Goal: Task Accomplishment & Management: Complete application form

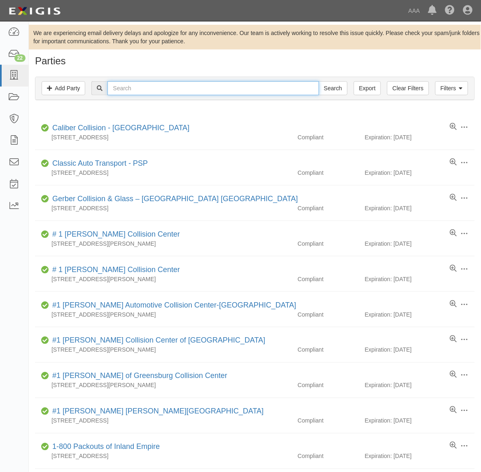
click at [189, 91] on input "text" at bounding box center [213, 88] width 211 height 14
type input "144362"
click at [319, 81] on input "Search" at bounding box center [333, 88] width 29 height 14
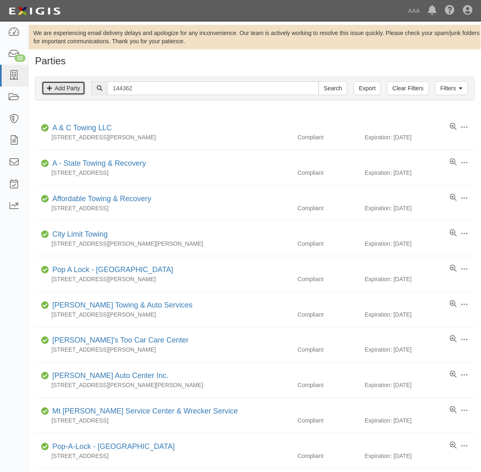
click at [60, 87] on link "Add Party" at bounding box center [64, 88] width 44 height 14
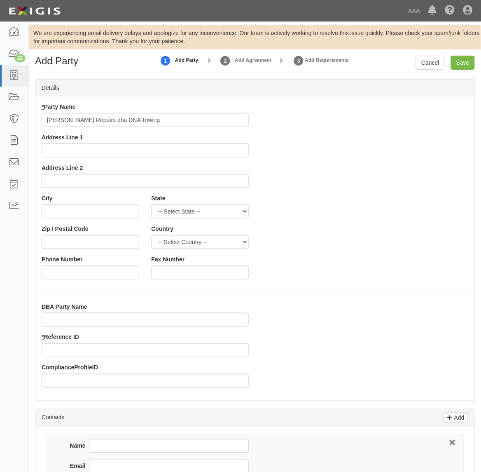
type input "[PERSON_NAME] Repairs dba DNA Towing"
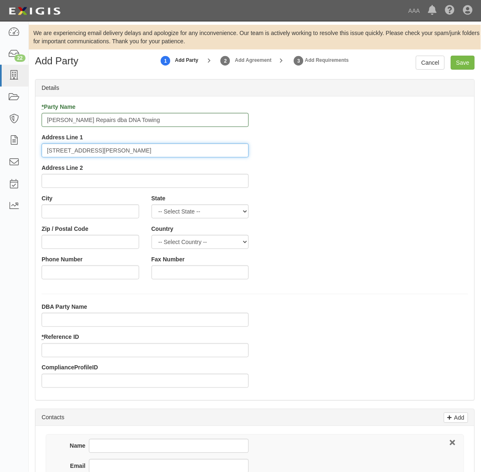
type input "728 S Adams Ave"
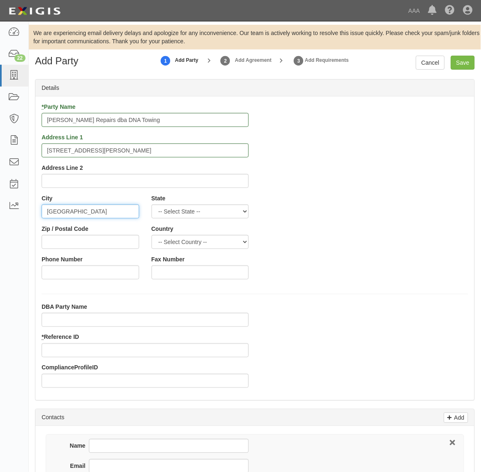
type input "Camden"
click at [192, 205] on select "-- Select State -- Alabama Alaska Arizona Arkansas California Colorado Connecti…" at bounding box center [201, 211] width 98 height 14
select select "AR"
click at [152, 204] on select "-- Select State -- Alabama Alaska Arizona Arkansas California Colorado Connecti…" at bounding box center [201, 211] width 98 height 14
click at [77, 242] on input "Zip / Postal Code" at bounding box center [91, 242] width 98 height 14
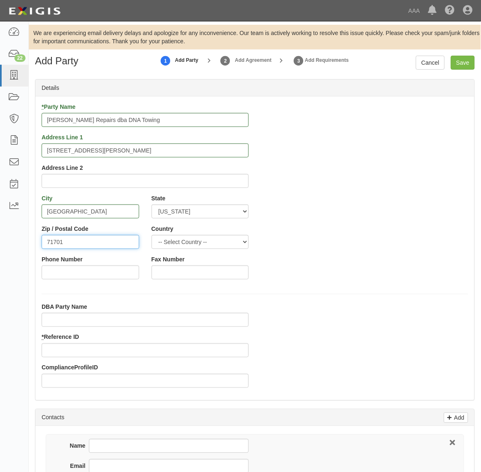
type input "71701"
type input "870-818-7652"
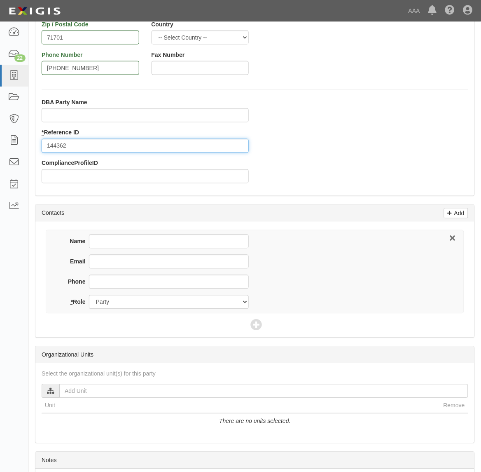
scroll to position [206, 0]
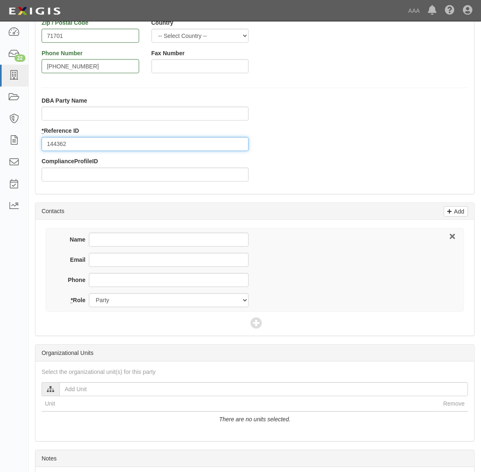
type input "144362"
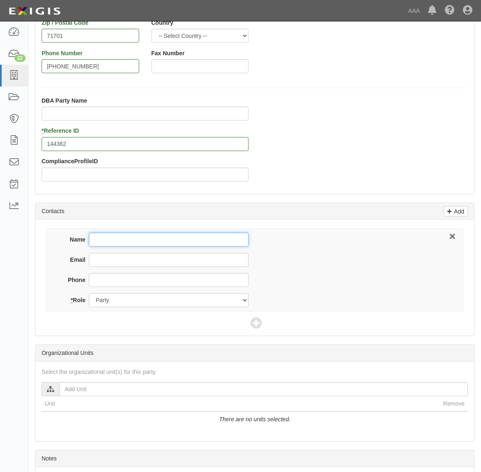
click at [122, 241] on input "Name" at bounding box center [169, 240] width 160 height 14
type input "Clark D Lewis"
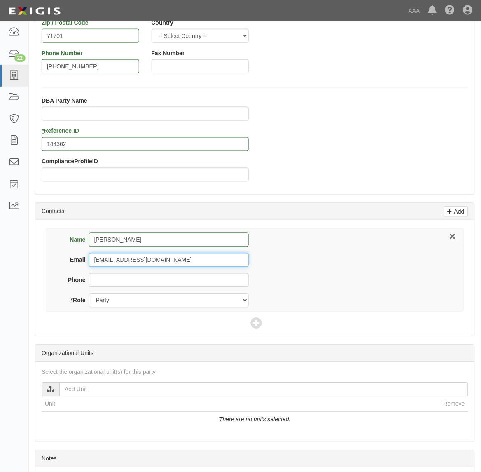
type input "lewisdiscount@yahoo.com"
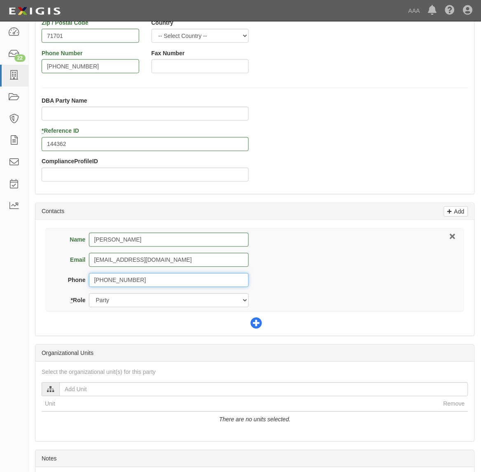
type input "870-818-7652"
drag, startPoint x: 252, startPoint y: 322, endPoint x: 181, endPoint y: 331, distance: 71.0
click at [245, 324] on div "Name Clark D Lewis Email lewisdiscount@yahoo.com Phone 870-818-7652 * Role Part…" at bounding box center [254, 278] width 439 height 116
click at [256, 328] on icon at bounding box center [257, 324] width 12 height 12
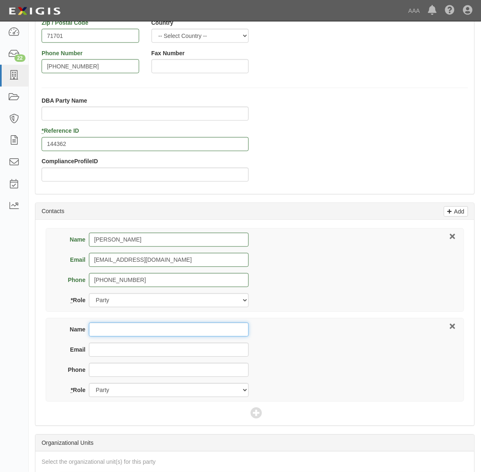
click at [172, 334] on input "Name" at bounding box center [169, 330] width 160 height 14
click at [101, 330] on input "Name" at bounding box center [169, 330] width 160 height 14
type input "Progressive Commercial"
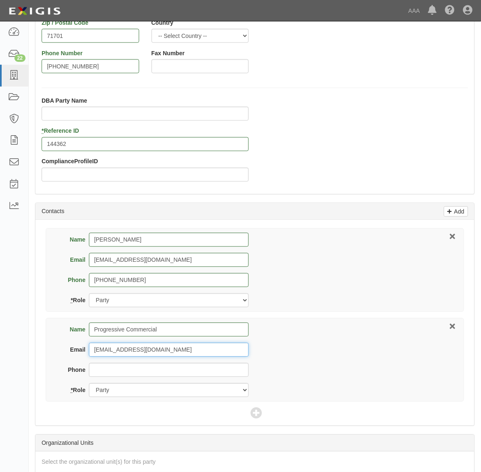
type input "progressivecommercial@email.progressive.com"
type input "800-444-4487"
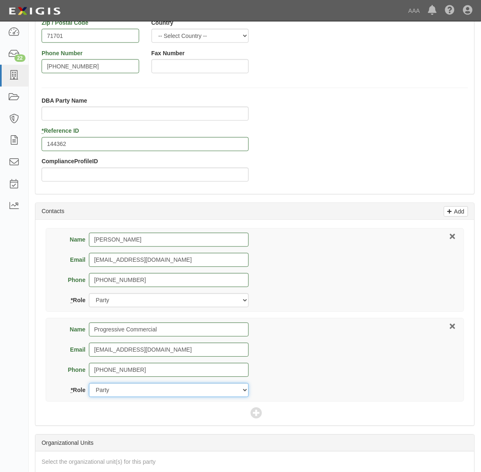
click at [120, 389] on select "Party Broker Other" at bounding box center [169, 390] width 160 height 14
select select "Broker"
click at [89, 384] on select "Party Broker Other" at bounding box center [169, 390] width 160 height 14
drag, startPoint x: 254, startPoint y: 414, endPoint x: 256, endPoint y: 408, distance: 5.9
click at [253, 413] on icon at bounding box center [257, 414] width 12 height 12
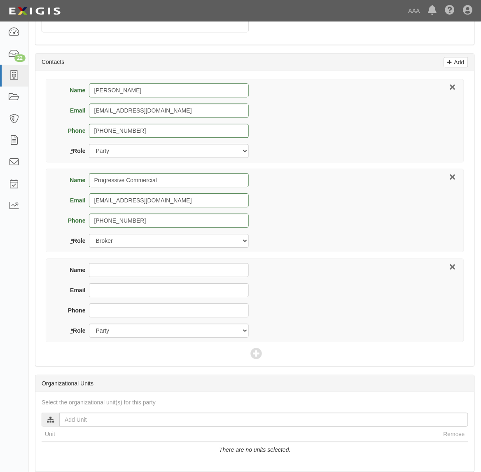
scroll to position [361, 0]
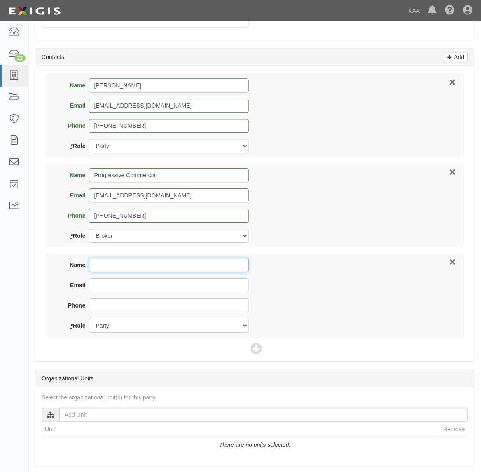
click at [117, 267] on input "Name" at bounding box center [169, 265] width 160 height 14
type input "Ebony Hampton"
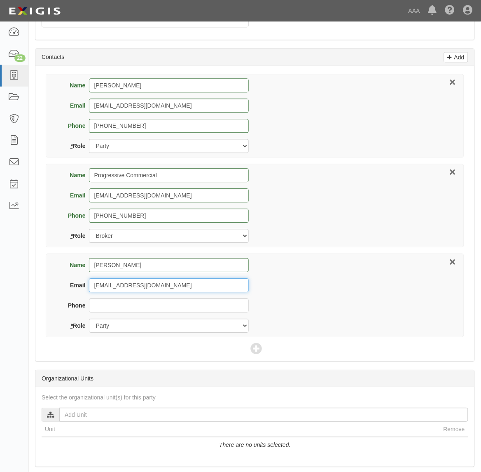
type input "hampton.ebony@ace.aaa.com"
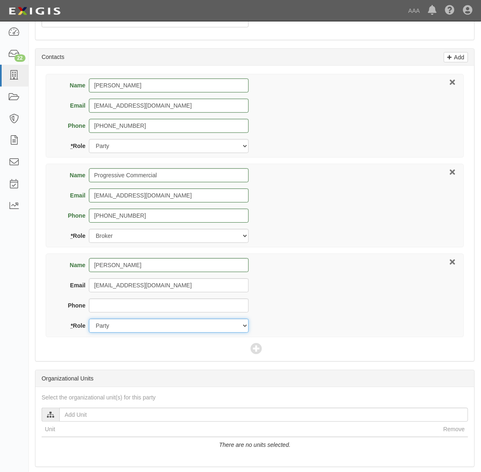
click at [133, 329] on select "Party Broker Other" at bounding box center [169, 326] width 160 height 14
select select "Other"
click at [89, 319] on select "Party Broker Other" at bounding box center [169, 326] width 160 height 14
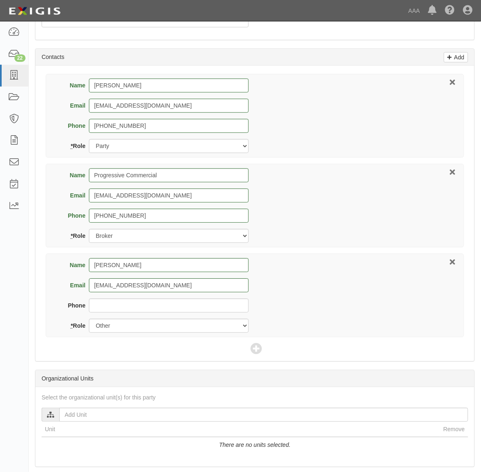
click at [359, 279] on div "Name Ebony Hampton Email hampton.ebony@ace.aaa.com Phone * Role Party Broker Ot…" at bounding box center [255, 295] width 419 height 84
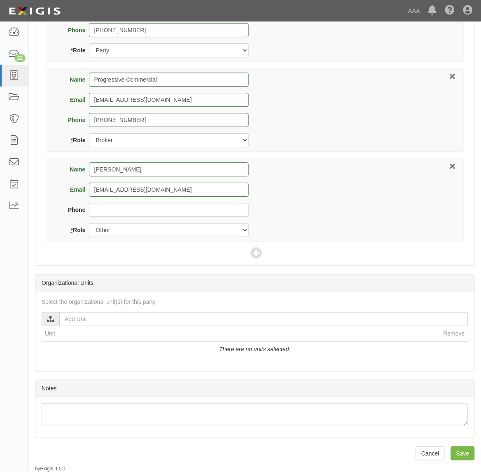
scroll to position [458, 0]
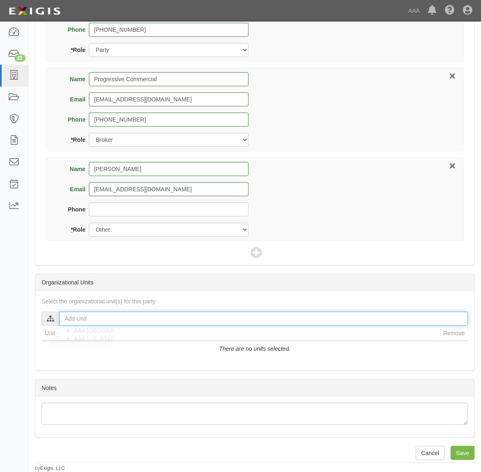
click at [113, 322] on input "text" at bounding box center [263, 319] width 409 height 14
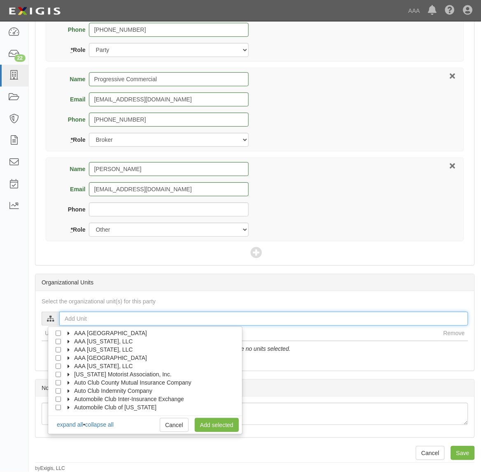
scroll to position [33, 0]
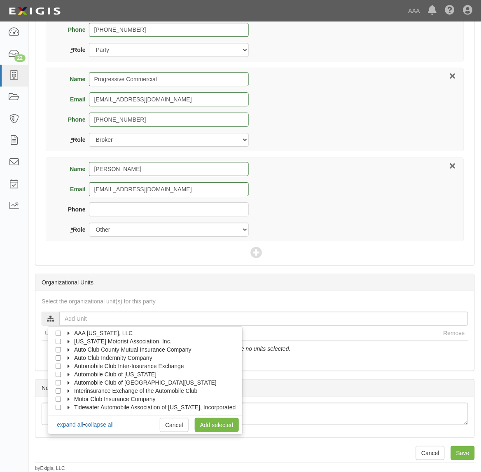
click at [70, 375] on icon at bounding box center [69, 375] width 6 height 4
click at [77, 382] on icon at bounding box center [77, 383] width 6 height 4
click at [71, 389] on input "Emergency Roadside Service (ERS)" at bounding box center [72, 390] width 5 height 5
checkbox input "true"
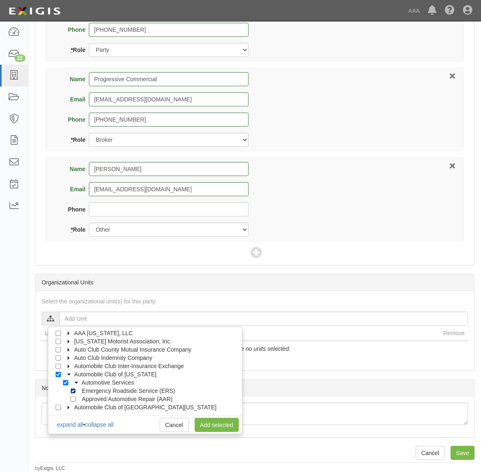
checkbox input "true"
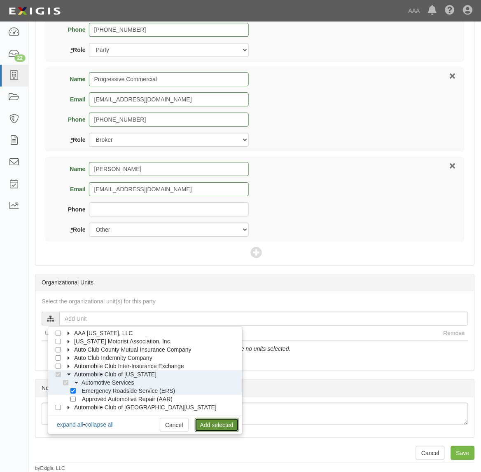
click at [221, 421] on link "Add selected" at bounding box center [217, 425] width 44 height 14
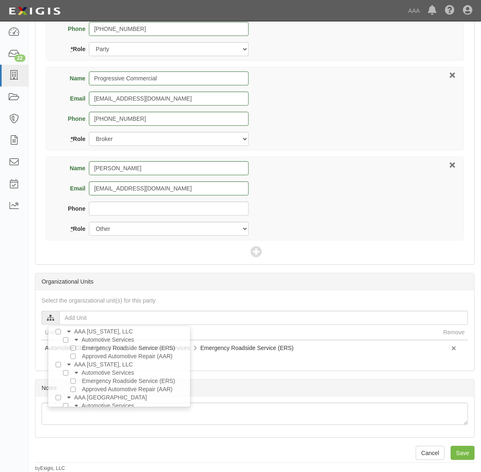
scroll to position [0, 0]
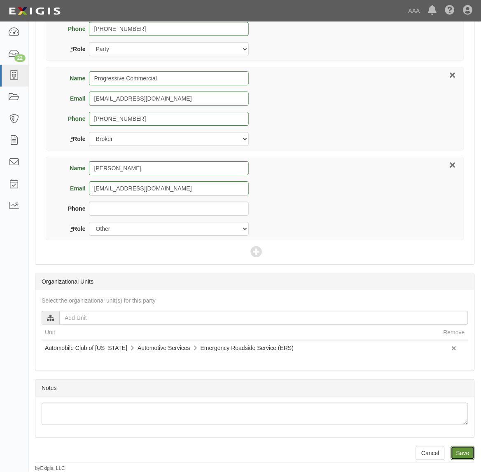
click at [464, 453] on input "Save" at bounding box center [463, 453] width 24 height 14
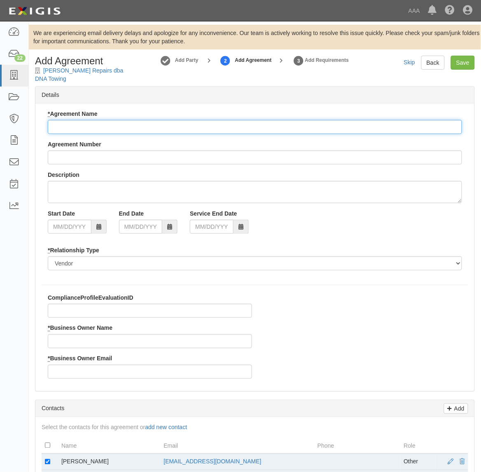
click at [170, 126] on input "* Agreement Name" at bounding box center [255, 127] width 415 height 14
paste input "ACMO ERS 15%"
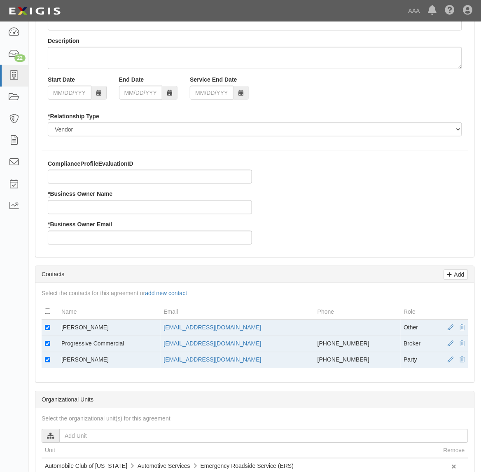
scroll to position [155, 0]
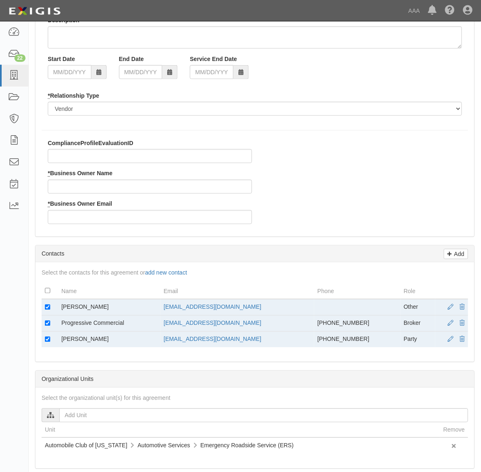
type input "ACMO ERS 15%"
click at [90, 186] on input "* Business Owner Name" at bounding box center [150, 187] width 204 height 14
type input "Ebony Hampton"
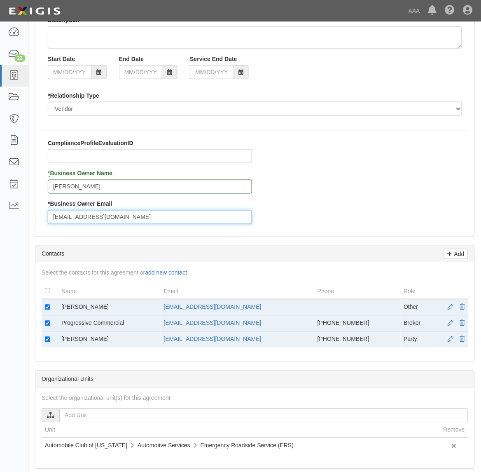
type input "hampton.ebony@ace.aaa.com"
click at [44, 308] on td at bounding box center [50, 307] width 16 height 16
click at [49, 308] on input "checkbox" at bounding box center [47, 307] width 5 height 5
checkbox input "false"
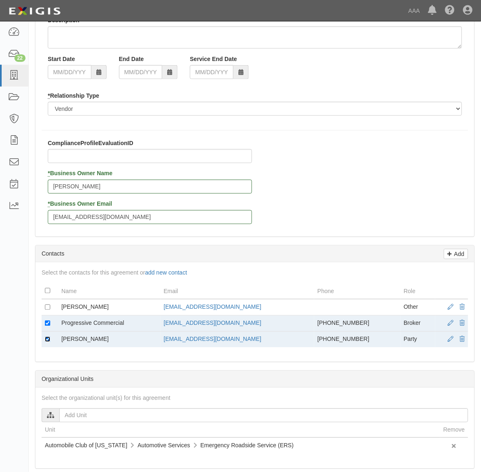
click at [47, 342] on input "checkbox" at bounding box center [47, 339] width 5 height 5
checkbox input "false"
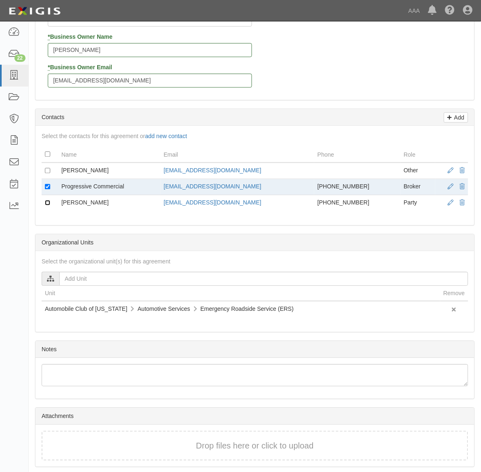
scroll to position [322, 0]
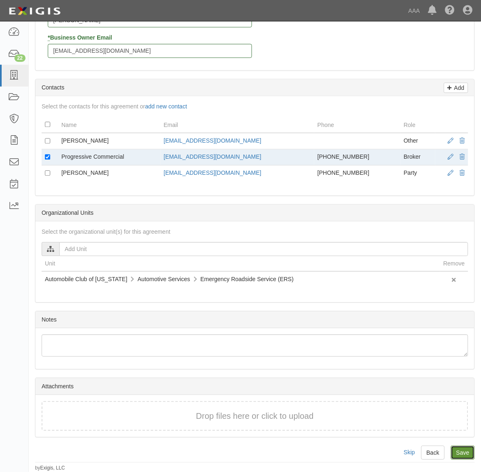
click at [463, 450] on input "Save" at bounding box center [463, 453] width 24 height 14
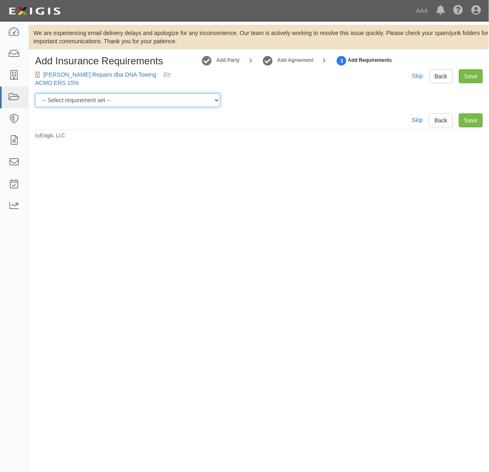
click at [135, 102] on select "-- Select requirement set -- AAA East Central AAR AAA East Central ERS AAA East…" at bounding box center [127, 100] width 185 height 14
select select "16733"
click at [35, 93] on select "-- Select requirement set -- AAA East Central AAR AAA East Central ERS AAA East…" at bounding box center [127, 100] width 185 height 14
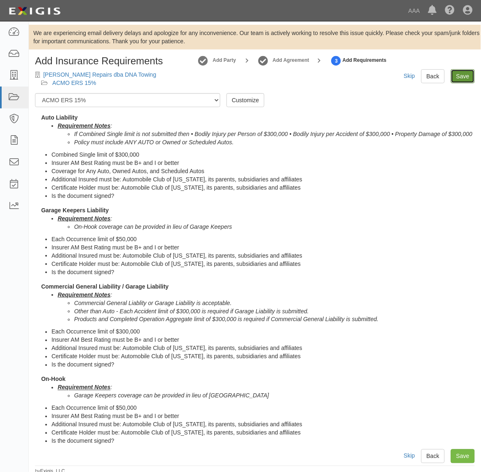
click at [457, 72] on link "Save" at bounding box center [463, 76] width 24 height 14
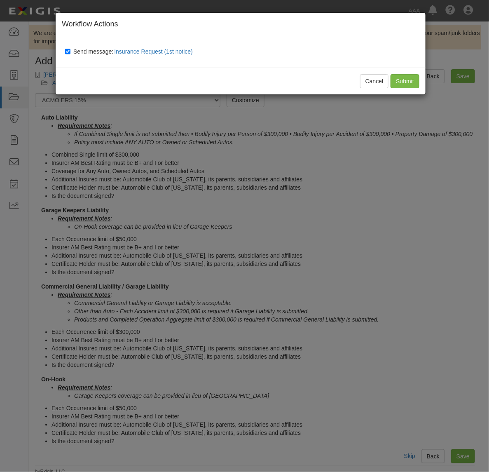
click at [98, 54] on span "Send message: Insurance Request (1st notice)" at bounding box center [134, 51] width 123 height 7
click at [70, 54] on input "Send message: Insurance Request (1st notice)" at bounding box center [67, 51] width 5 height 7
checkbox input "false"
click at [402, 81] on input "Submit" at bounding box center [405, 81] width 29 height 14
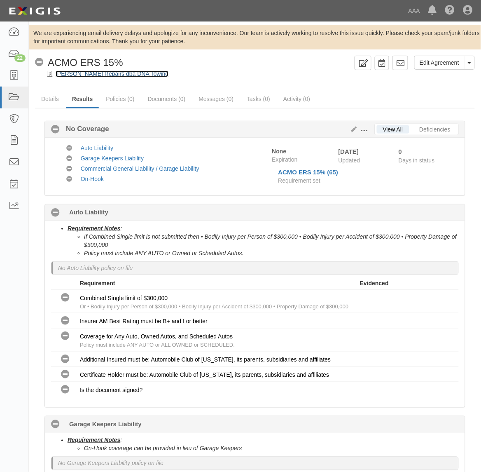
click at [129, 75] on link "[PERSON_NAME] Repairs dba DNA Towing" at bounding box center [112, 73] width 113 height 7
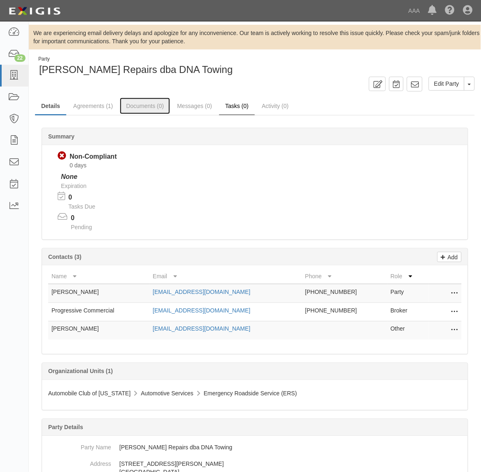
drag, startPoint x: 153, startPoint y: 110, endPoint x: 233, endPoint y: 103, distance: 80.7
click at [153, 110] on link "Documents (0)" at bounding box center [145, 106] width 50 height 16
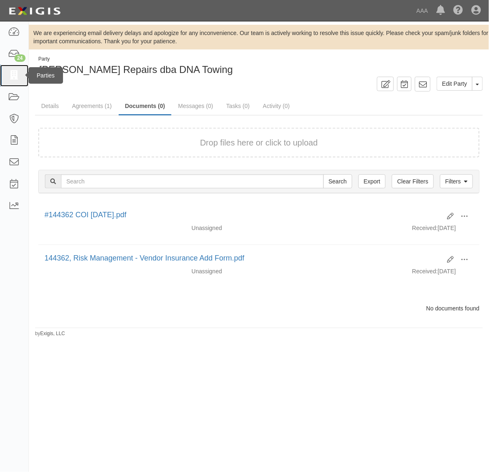
click at [18, 79] on icon at bounding box center [14, 75] width 12 height 9
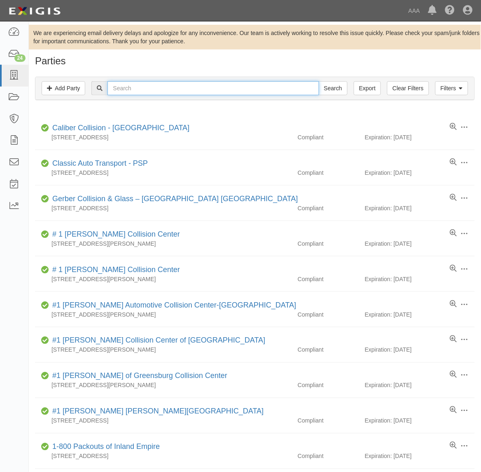
click at [199, 95] on input "text" at bounding box center [213, 88] width 211 height 14
type input "Whaley's"
click at [319, 81] on input "Search" at bounding box center [333, 88] width 29 height 14
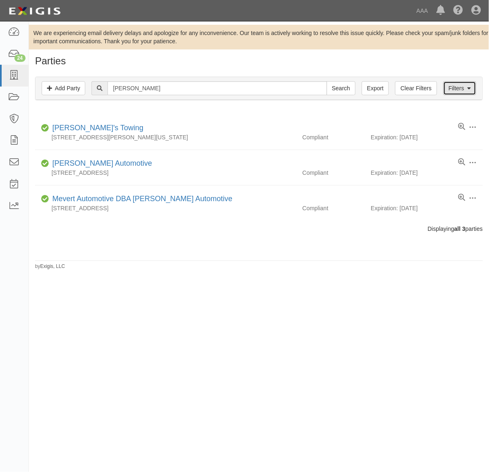
click at [452, 84] on link "Filters" at bounding box center [459, 88] width 33 height 14
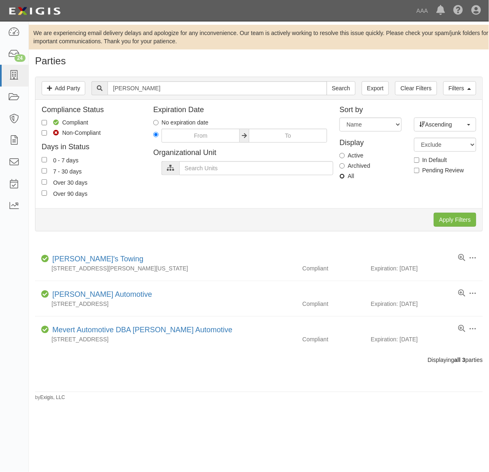
click at [345, 178] on input "All" at bounding box center [342, 175] width 5 height 5
radio input "true"
click at [448, 215] on input "Apply Filters" at bounding box center [455, 220] width 42 height 14
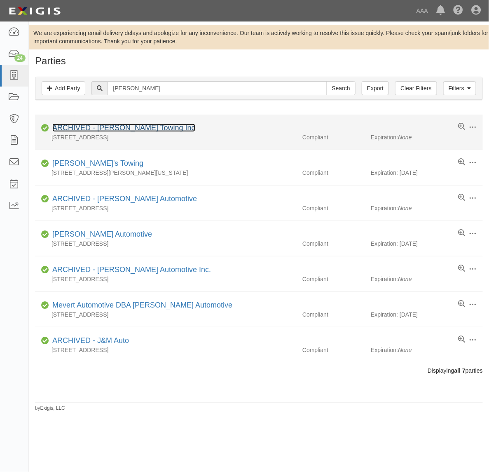
drag, startPoint x: 138, startPoint y: 127, endPoint x: 155, endPoint y: 128, distance: 16.1
click at [138, 127] on link "ARCHIVED - [PERSON_NAME] Towing Inc" at bounding box center [123, 128] width 143 height 8
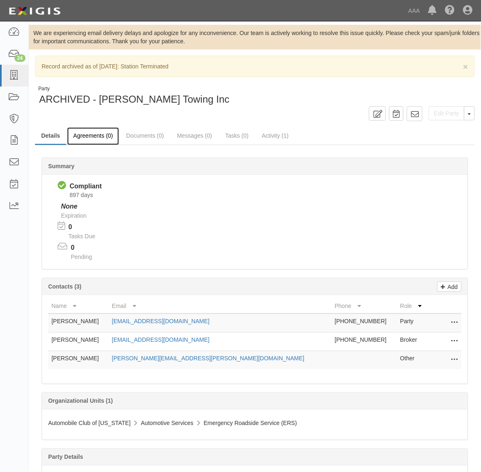
click at [94, 133] on link "Agreements (0)" at bounding box center [93, 136] width 52 height 18
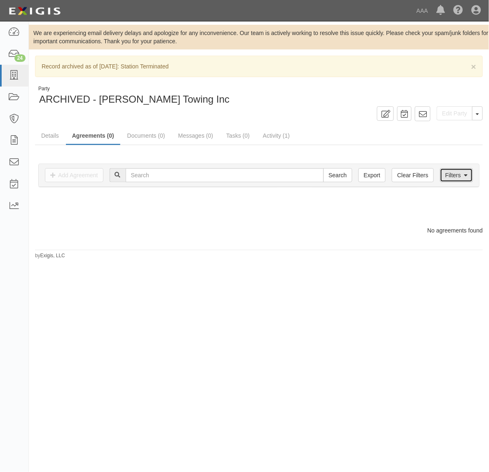
click at [461, 181] on link "Filters" at bounding box center [456, 175] width 33 height 14
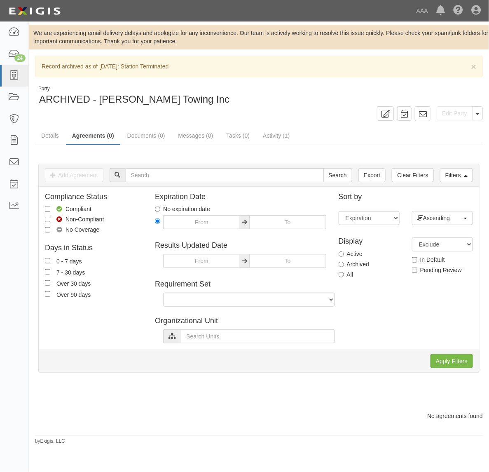
click at [345, 275] on label "All" at bounding box center [346, 274] width 15 height 8
click at [344, 275] on input "All" at bounding box center [341, 274] width 5 height 5
radio input "true"
click at [450, 361] on input "Apply Filters" at bounding box center [452, 361] width 42 height 14
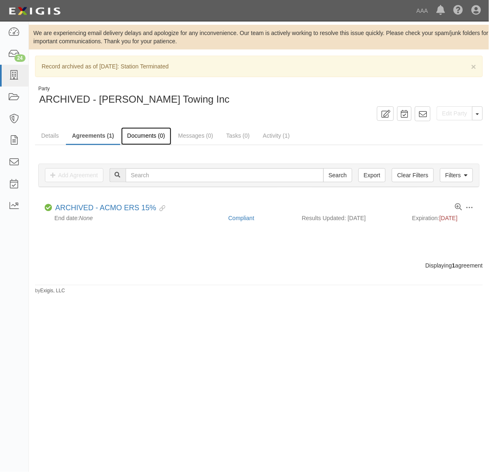
click at [131, 135] on link "Documents (0)" at bounding box center [146, 136] width 50 height 18
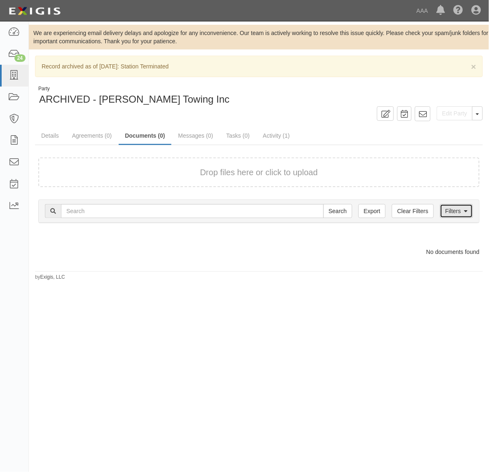
click at [458, 212] on link "Filters" at bounding box center [456, 211] width 33 height 14
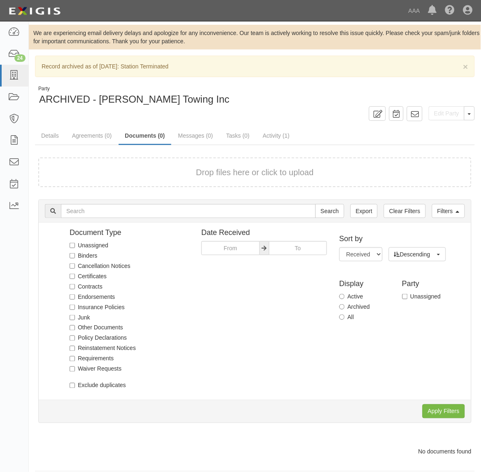
click at [345, 320] on label "All" at bounding box center [347, 317] width 15 height 8
click at [345, 320] on input "All" at bounding box center [342, 316] width 5 height 5
radio input "true"
click at [458, 411] on input "Apply Filters" at bounding box center [444, 411] width 42 height 14
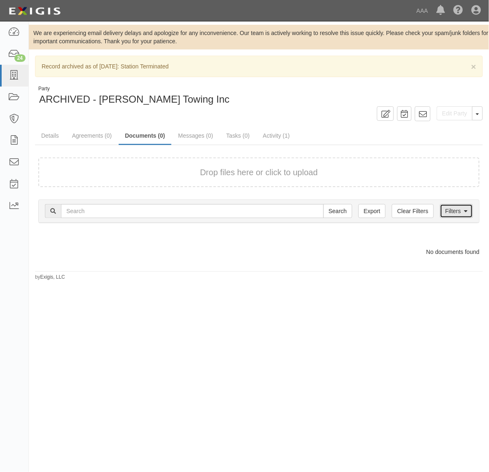
click at [450, 206] on link "Filters" at bounding box center [456, 211] width 33 height 14
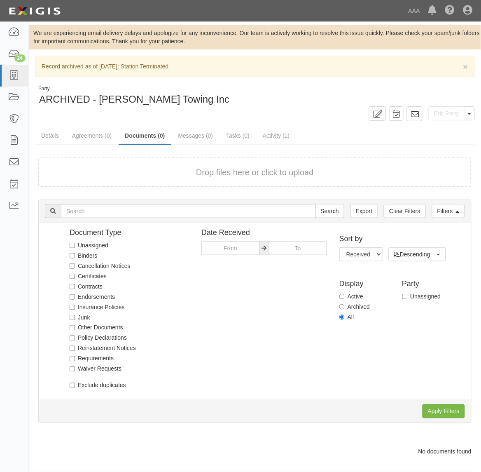
click at [353, 305] on label "Archived" at bounding box center [355, 306] width 30 height 8
click at [345, 305] on input "Archived" at bounding box center [342, 306] width 5 height 5
radio input "true"
click at [453, 411] on input "Apply Filters" at bounding box center [444, 411] width 42 height 14
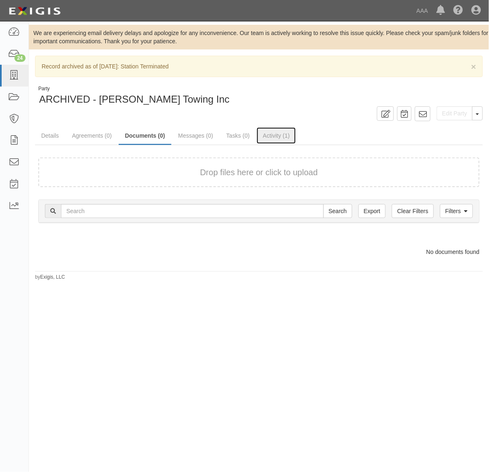
drag, startPoint x: 283, startPoint y: 135, endPoint x: 306, endPoint y: 157, distance: 31.8
click at [283, 135] on link "Activity (1)" at bounding box center [276, 135] width 39 height 16
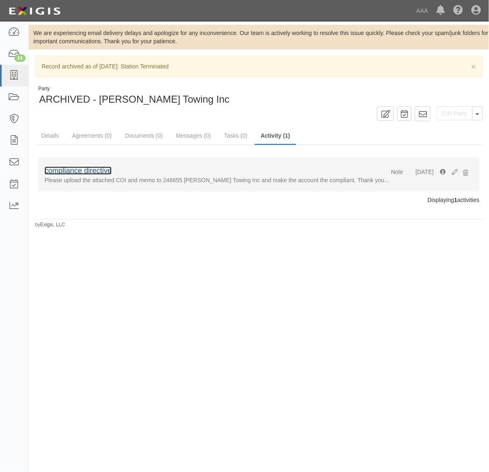
click at [92, 170] on link "compliance directive" at bounding box center [78, 170] width 67 height 8
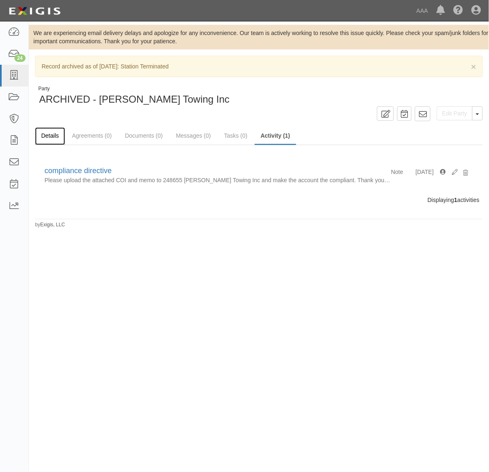
click at [52, 141] on link "Details" at bounding box center [50, 136] width 30 height 18
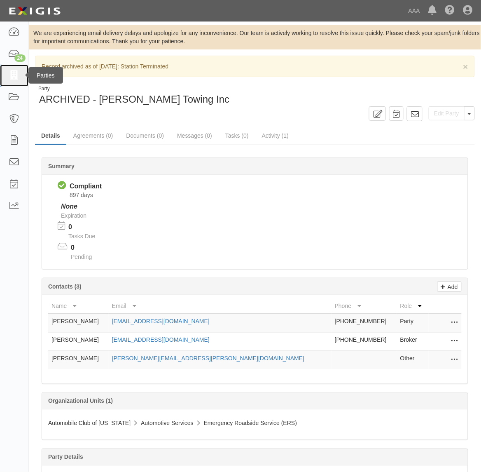
click at [11, 79] on icon at bounding box center [14, 75] width 12 height 9
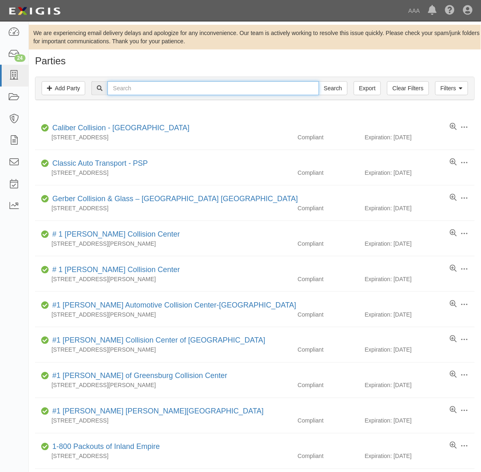
click at [157, 89] on input "text" at bounding box center [213, 88] width 211 height 14
type input "Whaley's"
click at [319, 81] on input "Search" at bounding box center [333, 88] width 29 height 14
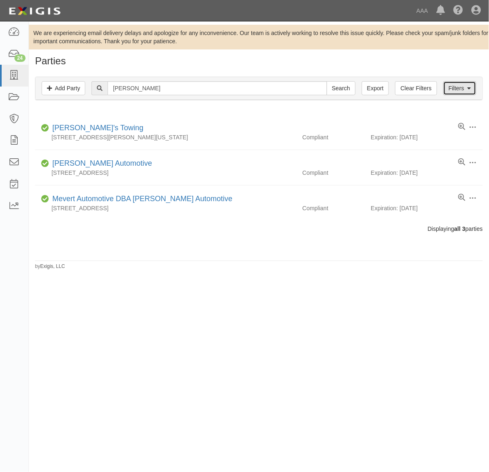
click at [460, 89] on link "Filters" at bounding box center [459, 88] width 33 height 14
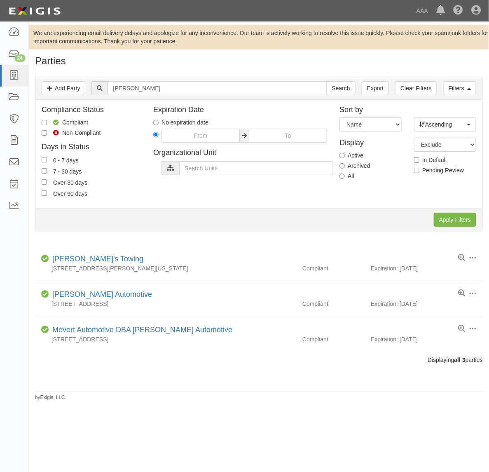
click at [353, 176] on label "All" at bounding box center [347, 176] width 15 height 8
click at [345, 176] on input "All" at bounding box center [342, 175] width 5 height 5
radio input "true"
click at [456, 223] on input "Apply Filters" at bounding box center [455, 220] width 42 height 14
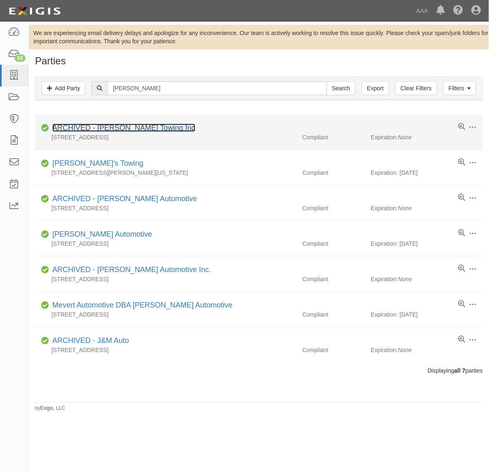
click at [135, 129] on link "ARCHIVED - [PERSON_NAME] Towing Inc" at bounding box center [123, 128] width 143 height 8
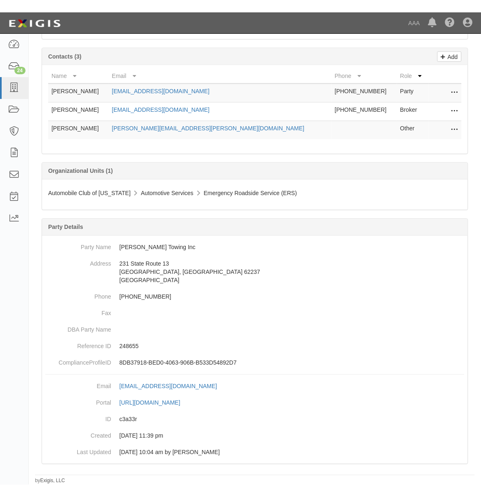
scroll to position [220, 0]
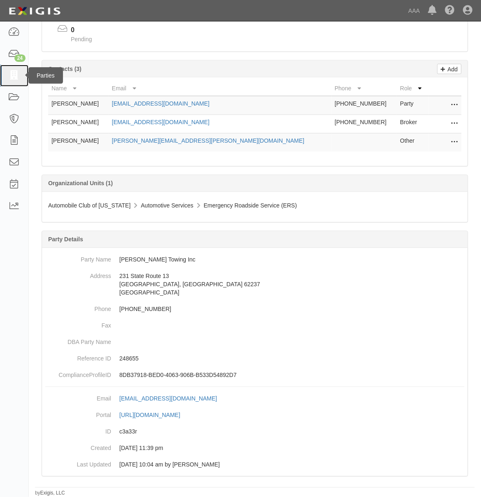
click at [18, 75] on icon at bounding box center [14, 75] width 12 height 9
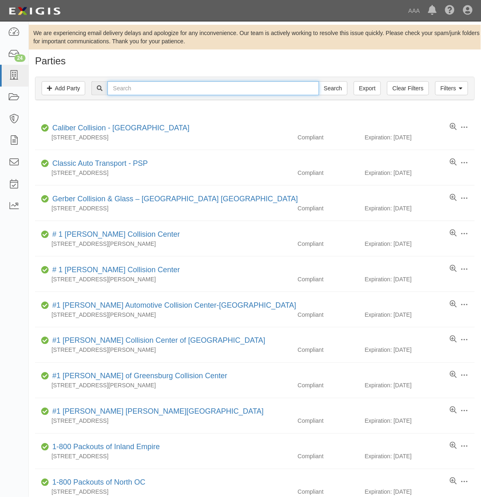
click at [131, 91] on input "text" at bounding box center [213, 88] width 211 height 14
type input "282907"
click at [319, 81] on input "Search" at bounding box center [333, 88] width 29 height 14
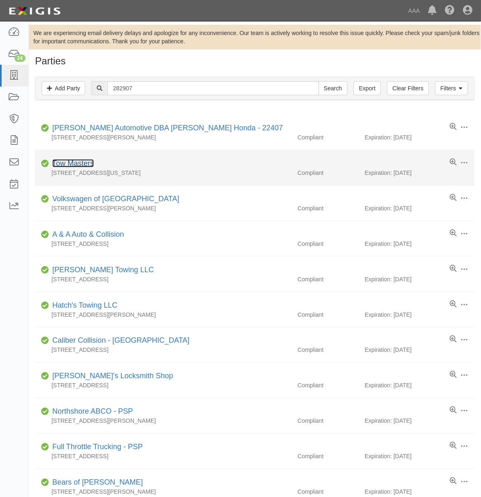
click at [67, 160] on link "Tow Masters" at bounding box center [73, 163] width 42 height 8
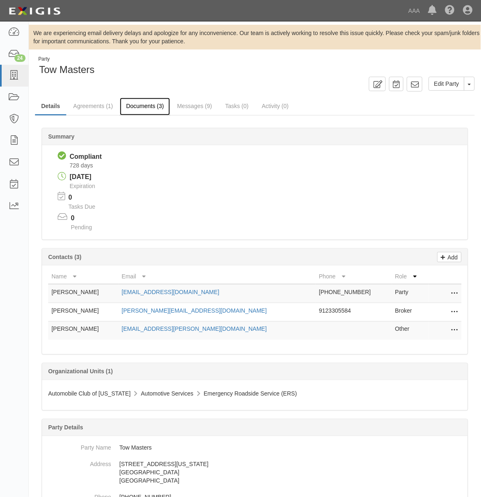
click at [151, 107] on link "Documents (3)" at bounding box center [145, 107] width 50 height 18
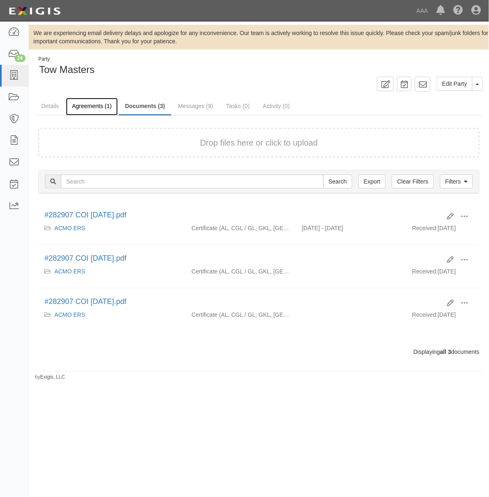
click at [91, 106] on link "Agreements (1)" at bounding box center [92, 107] width 52 height 18
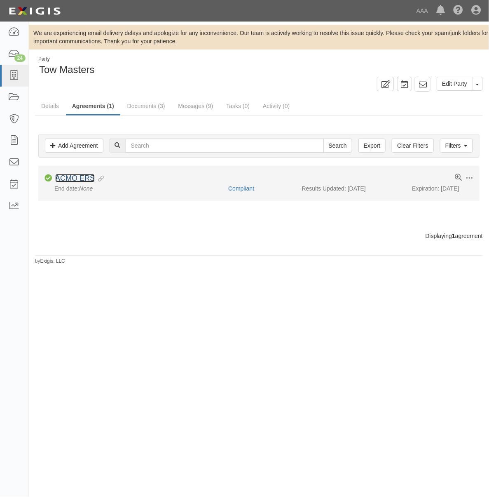
click at [83, 176] on link "ACMO ERS" at bounding box center [75, 178] width 40 height 8
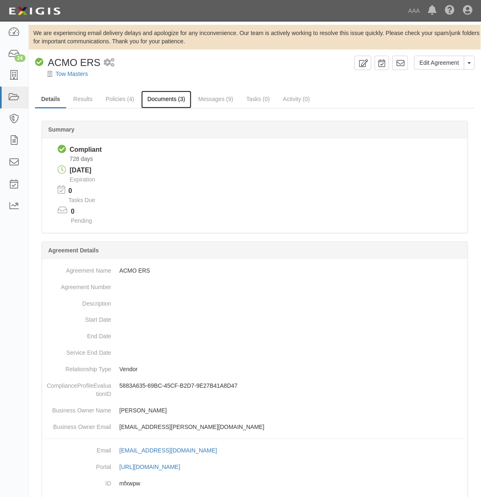
click at [165, 97] on link "Documents (3)" at bounding box center [166, 100] width 50 height 18
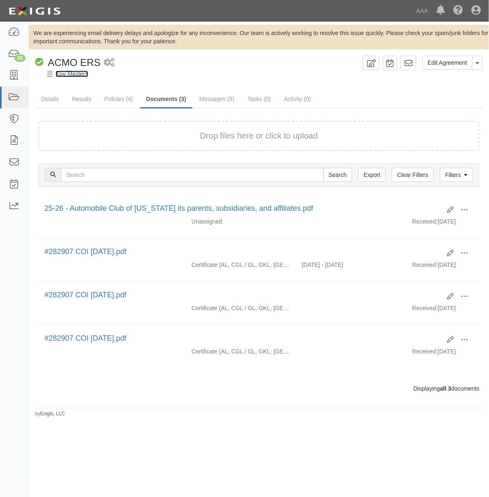
click at [73, 75] on link "Tow Masters" at bounding box center [72, 73] width 33 height 7
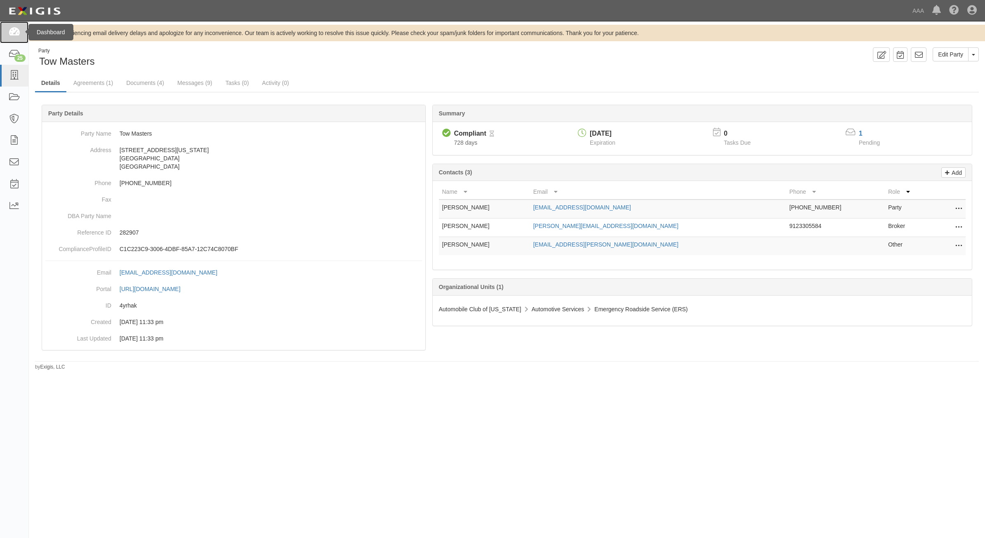
click at [19, 35] on icon at bounding box center [14, 32] width 12 height 9
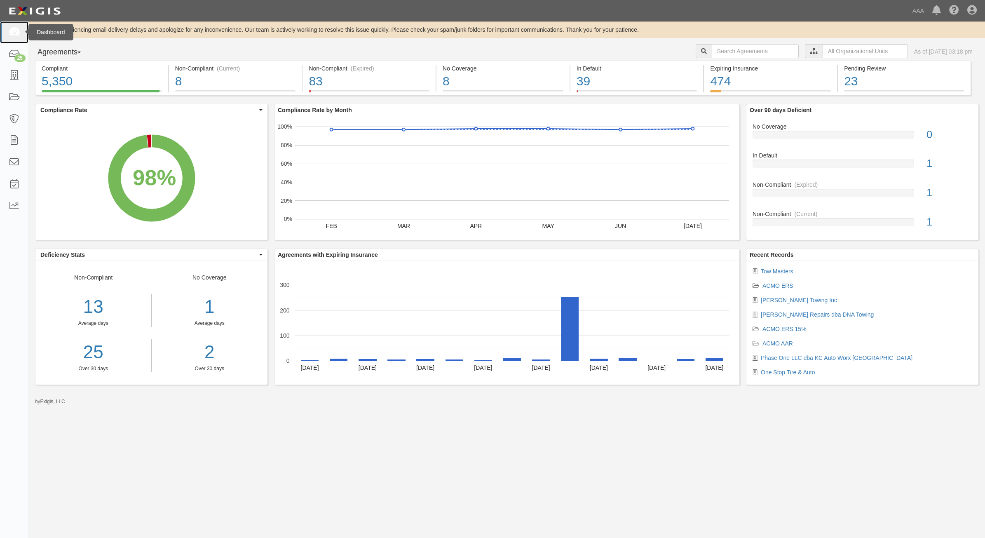
click at [8, 35] on icon at bounding box center [14, 32] width 12 height 9
click at [11, 32] on icon at bounding box center [14, 32] width 12 height 9
click at [7, 29] on link at bounding box center [14, 32] width 28 height 22
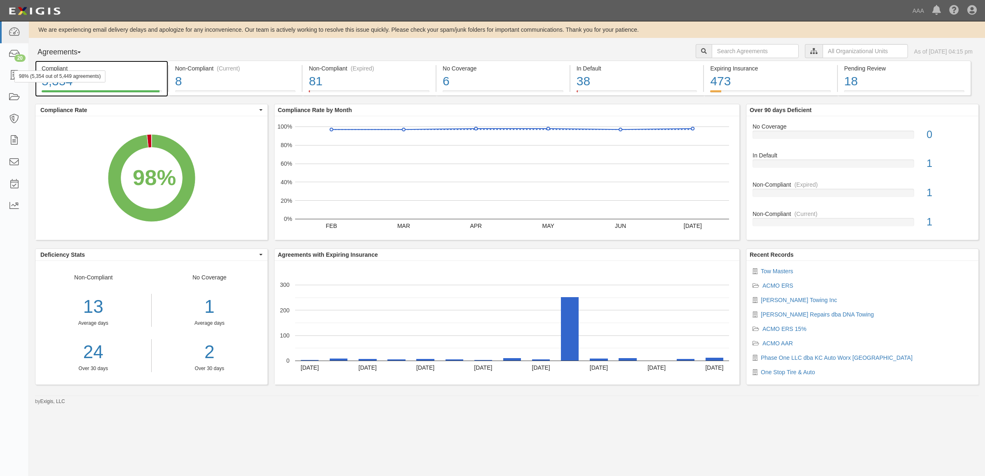
click at [15, 75] on div "98% (5,354 out of 5,449 agreements)" at bounding box center [59, 76] width 91 height 12
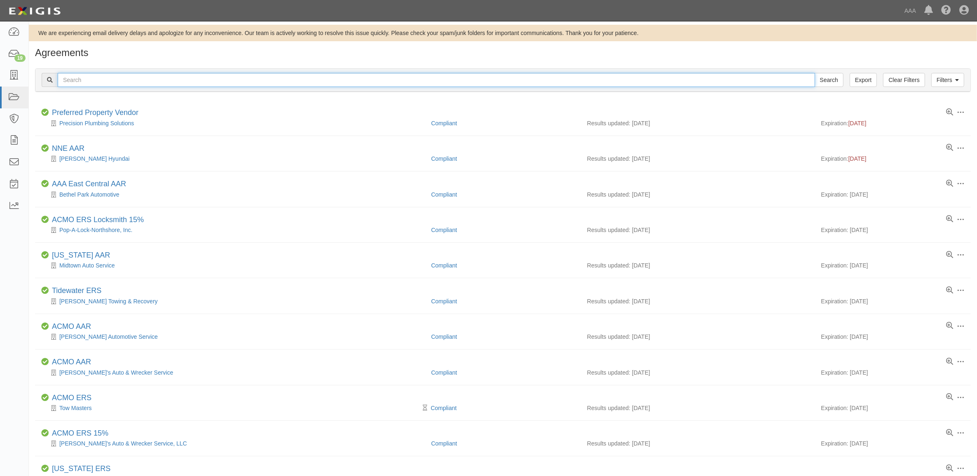
click at [85, 83] on input "text" at bounding box center [436, 80] width 757 height 14
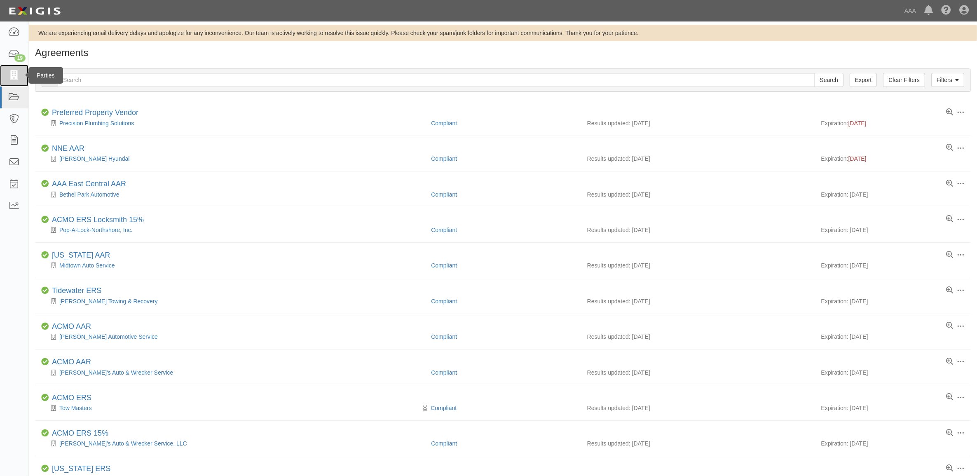
click at [13, 74] on icon at bounding box center [14, 75] width 12 height 9
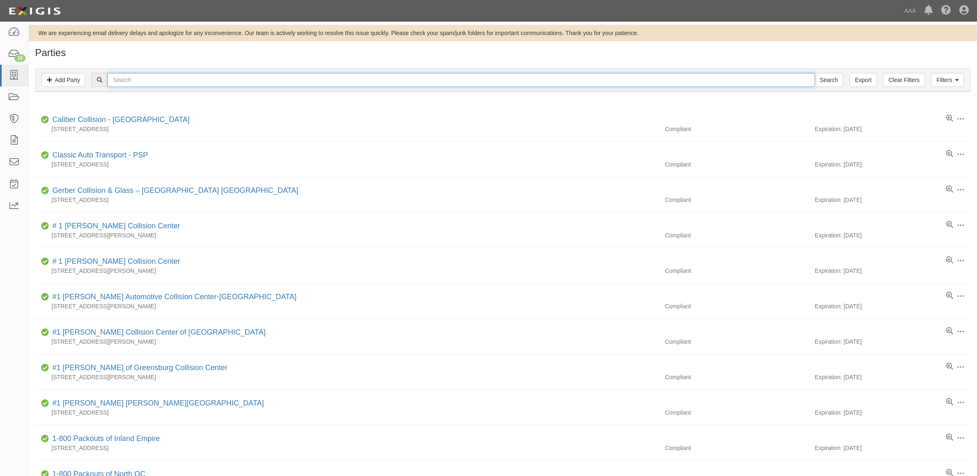
click at [120, 83] on input "text" at bounding box center [461, 80] width 707 height 14
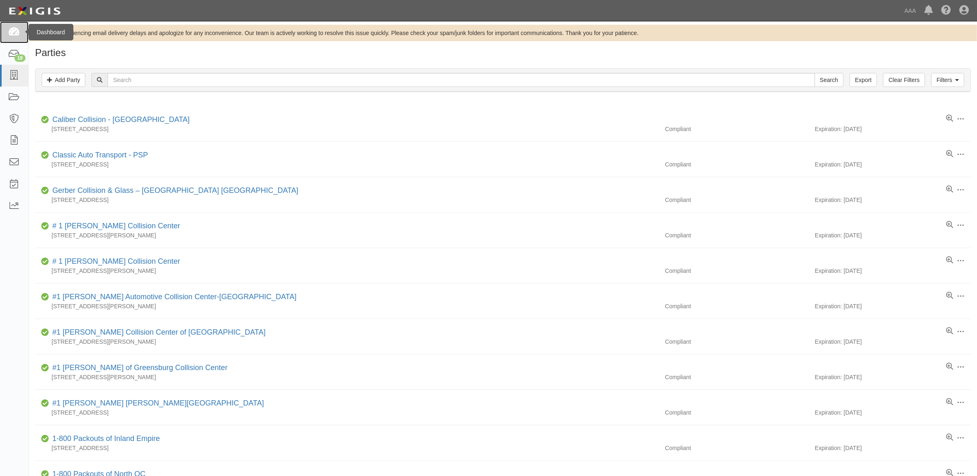
click at [7, 35] on link at bounding box center [14, 32] width 28 height 22
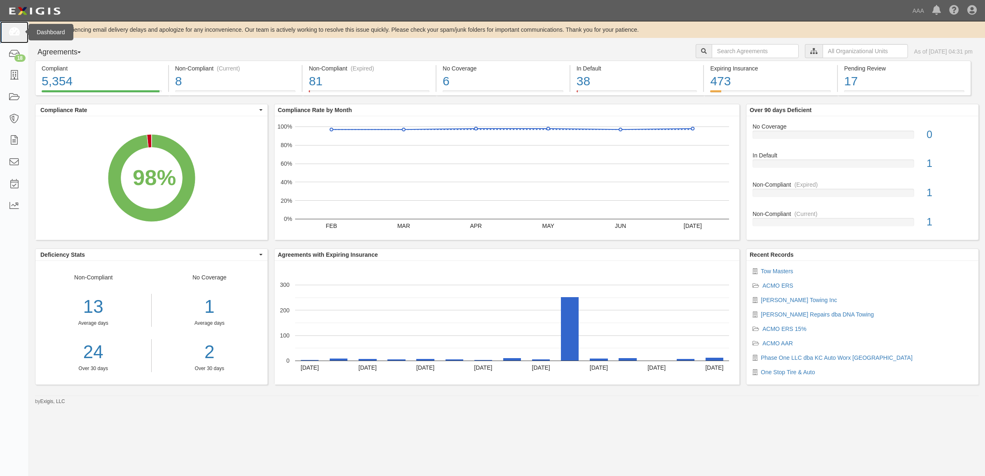
click at [19, 39] on link at bounding box center [14, 32] width 28 height 22
click at [19, 32] on icon at bounding box center [14, 32] width 12 height 9
click at [8, 79] on icon at bounding box center [14, 75] width 12 height 9
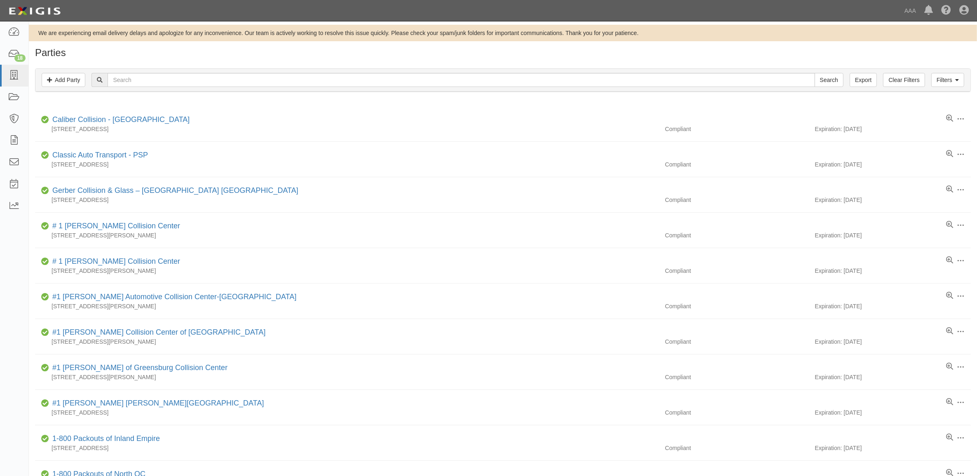
click at [62, 50] on h1 "Parties" at bounding box center [503, 52] width 936 height 11
click at [9, 30] on icon at bounding box center [14, 32] width 12 height 9
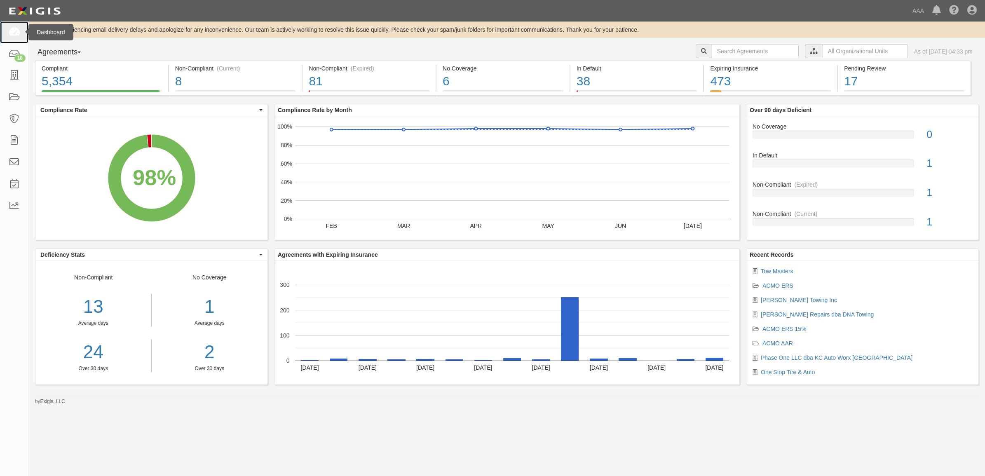
click at [12, 34] on icon at bounding box center [14, 32] width 12 height 9
click at [19, 28] on icon at bounding box center [14, 32] width 12 height 9
click at [15, 29] on icon at bounding box center [14, 32] width 12 height 9
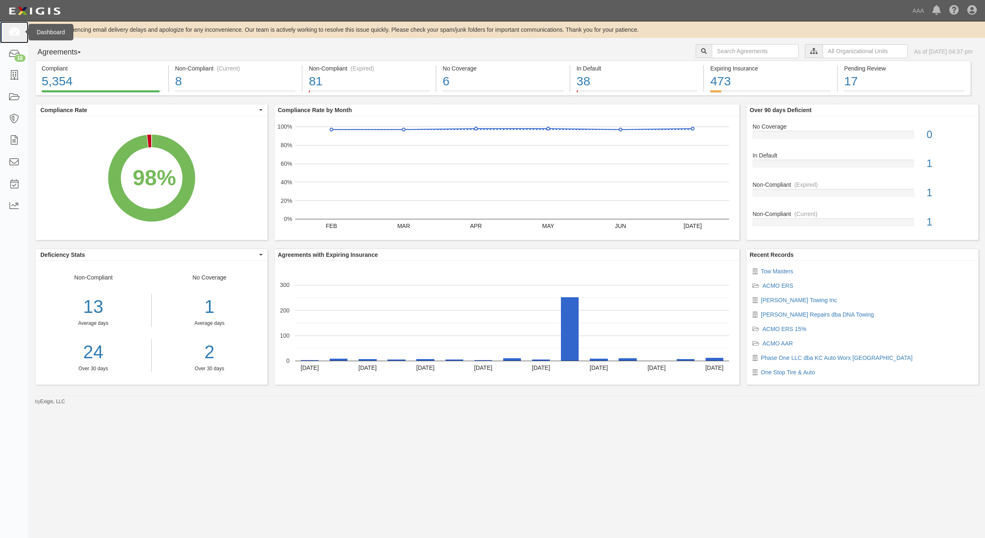
click at [9, 32] on icon at bounding box center [14, 32] width 12 height 9
